Goal: Find specific page/section

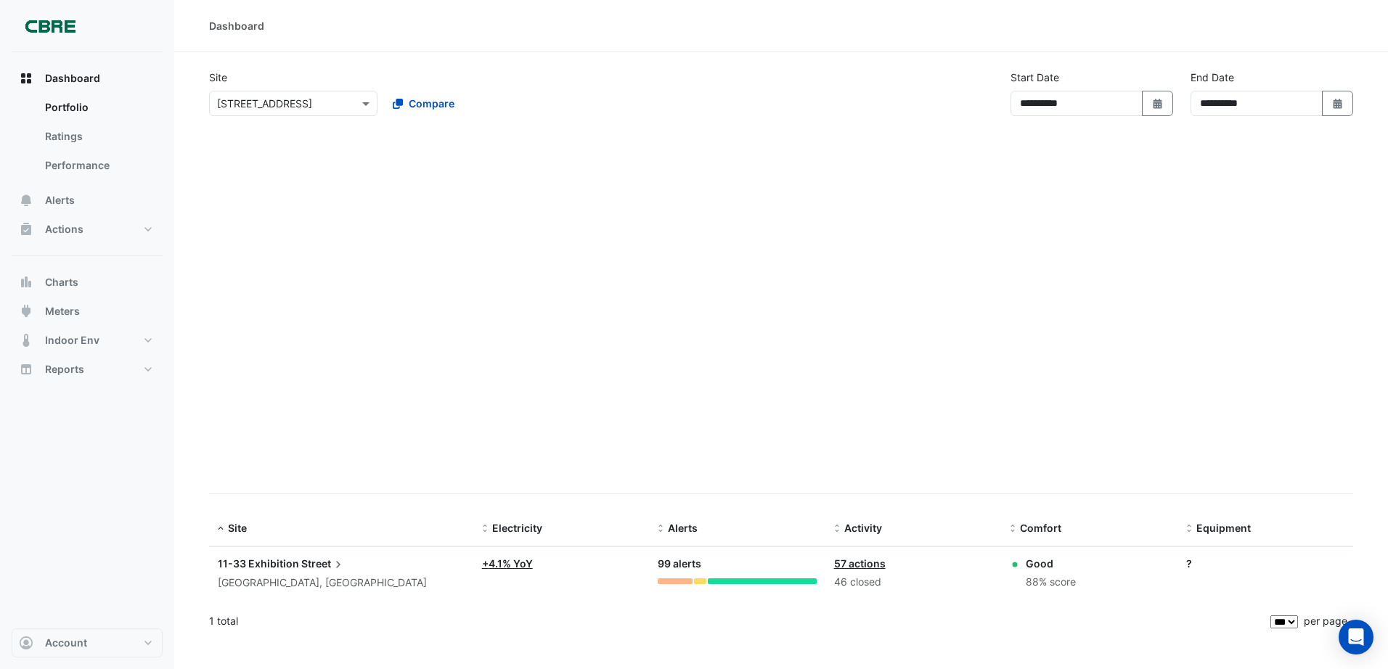
select select "***"
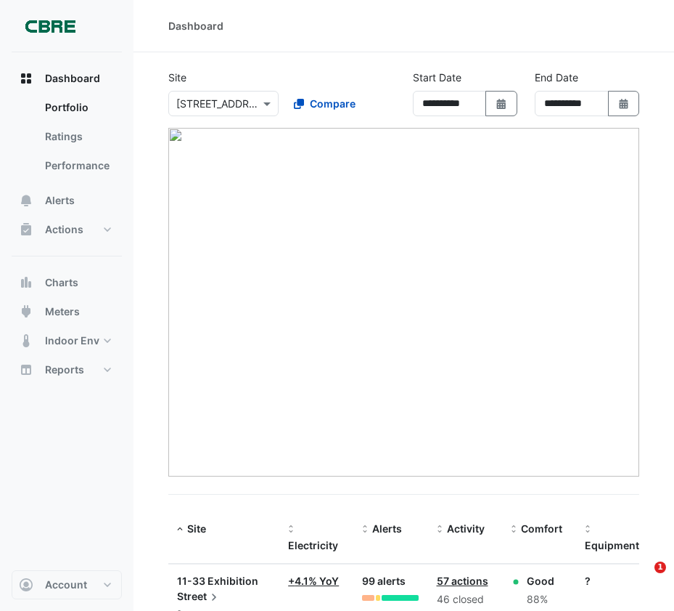
select select "***"
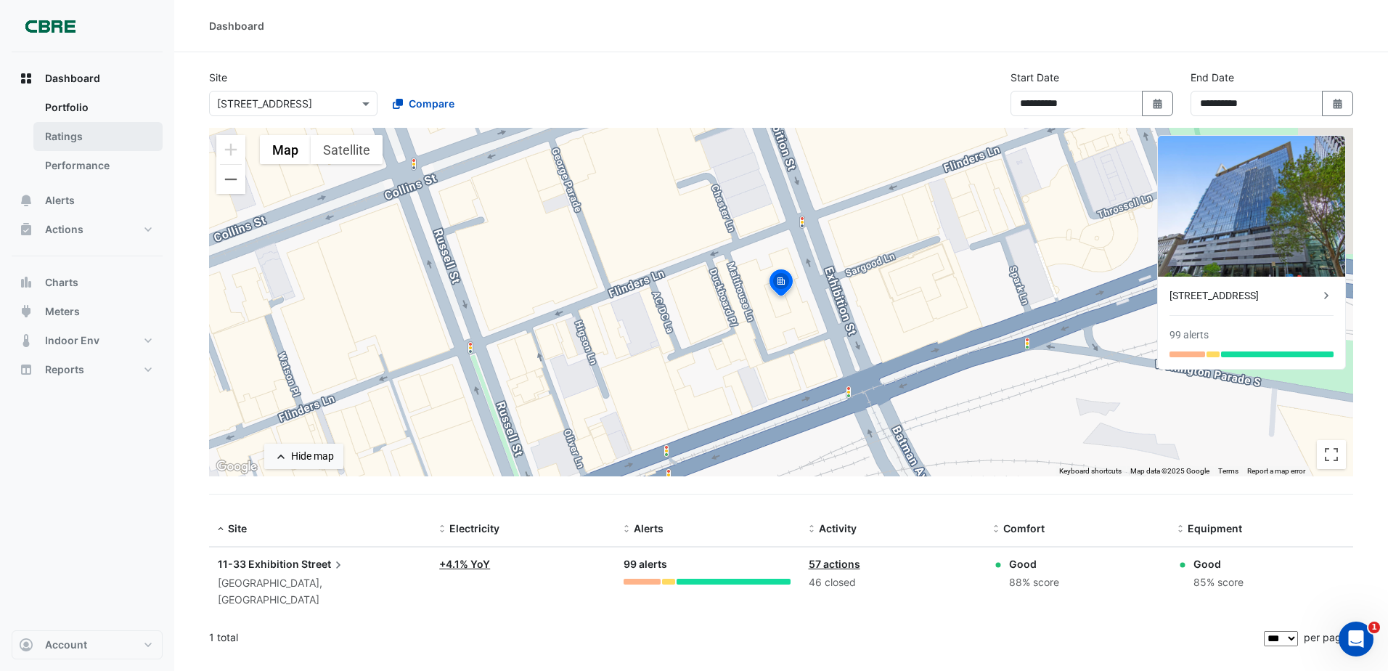
click at [88, 134] on link "Ratings" at bounding box center [97, 136] width 129 height 29
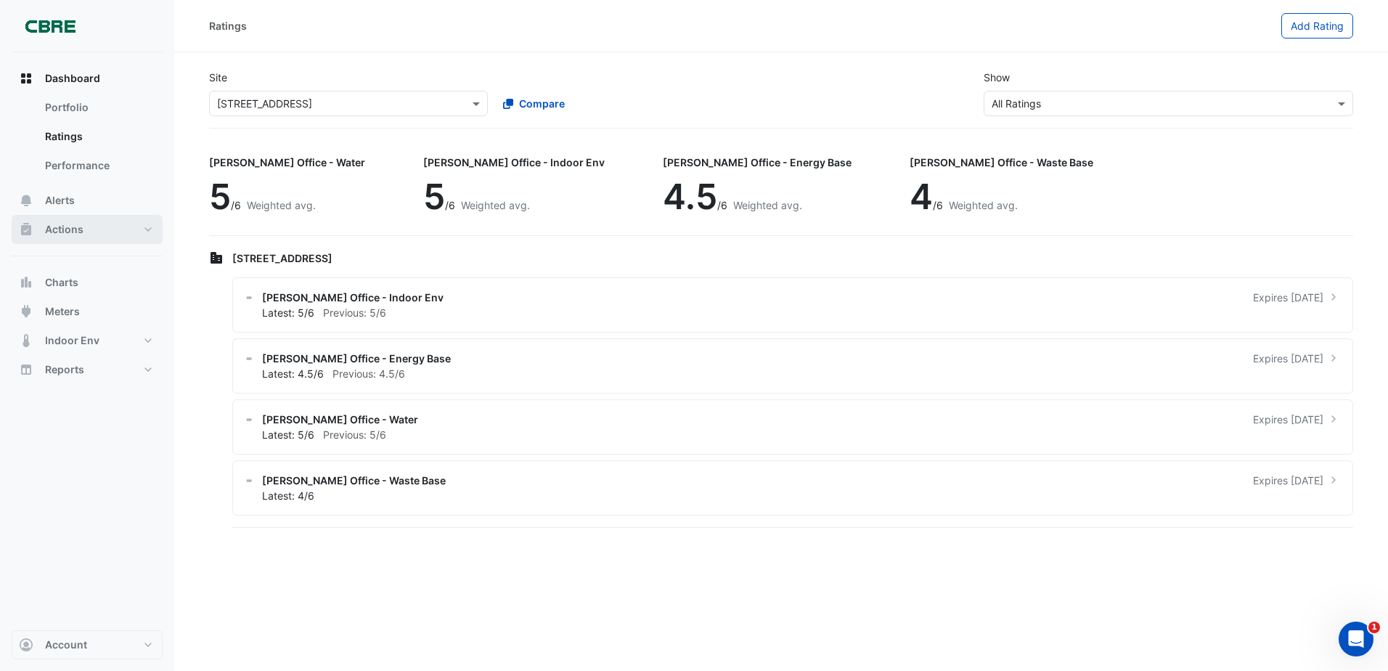
click at [97, 237] on button "Actions" at bounding box center [87, 229] width 151 height 29
